Goal: Ask a question

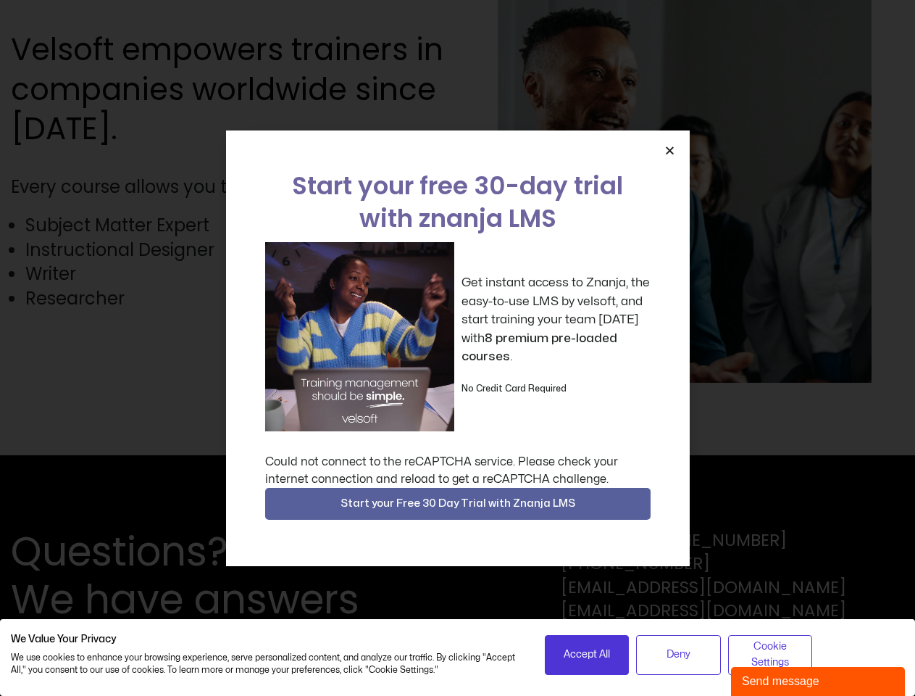
click at [457, 348] on div "Get instant access to Znanja, the easy-to-use LMS by velsoft, and start trainin…" at bounding box center [458, 336] width 386 height 189
click at [670, 150] on icon "Close" at bounding box center [670, 150] width 11 height 11
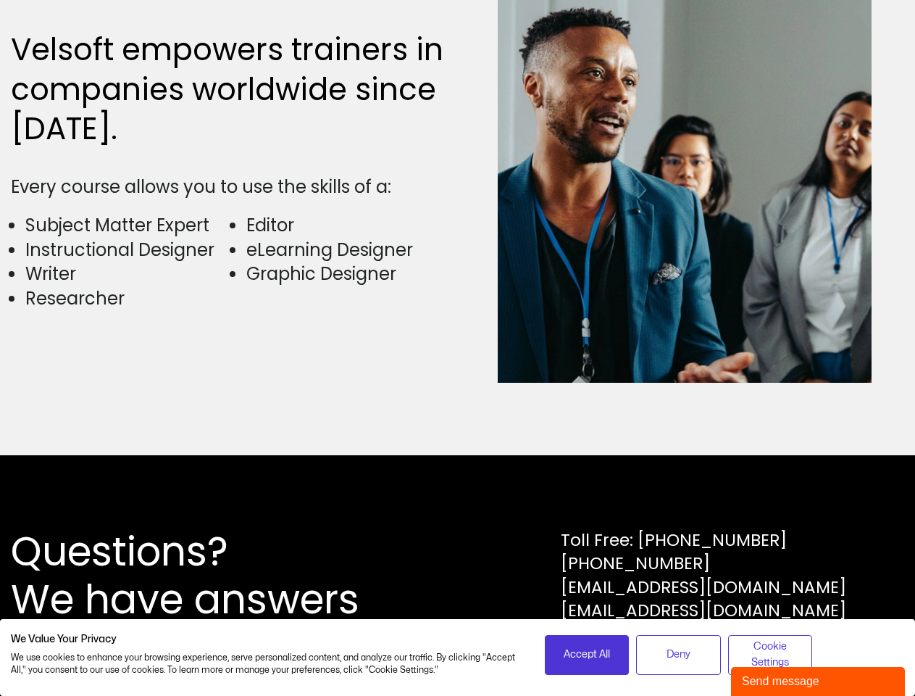
click at [458, 504] on div "Questions? We have answers Toll Free: [PHONE_NUMBER] [PHONE_NUMBER] [EMAIL_ADDR…" at bounding box center [457, 575] width 915 height 241
click at [587, 654] on span "Accept All" at bounding box center [587, 654] width 46 height 16
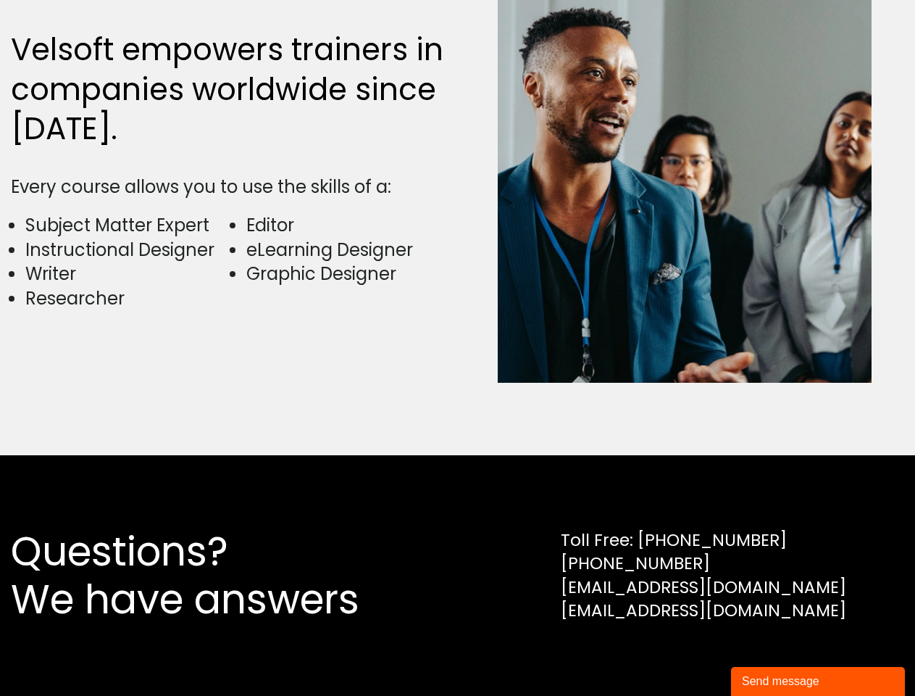
click at [678, 654] on div "Questions? We have answers Toll Free: [PHONE_NUMBER] [PHONE_NUMBER] [EMAIL_ADDR…" at bounding box center [457, 575] width 915 height 241
click at [770, 654] on div "Questions? We have answers Toll Free: [PHONE_NUMBER] [PHONE_NUMBER] [EMAIL_ADDR…" at bounding box center [457, 575] width 915 height 241
click at [818, 681] on div "Send message" at bounding box center [818, 681] width 152 height 17
